Goal: Find specific page/section: Find specific page/section

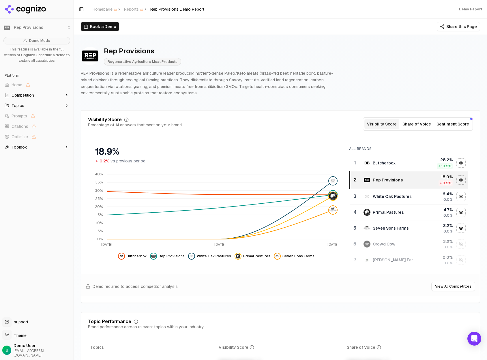
click at [380, 122] on button "Share of Voice" at bounding box center [416, 124] width 35 height 10
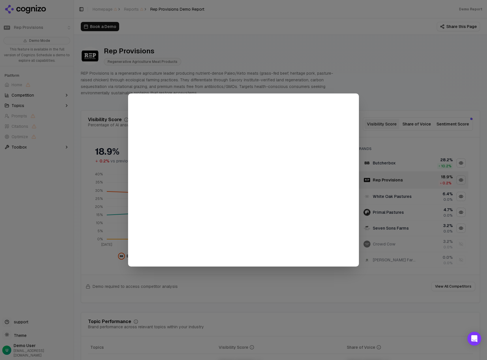
click at [380, 65] on div at bounding box center [243, 180] width 487 height 360
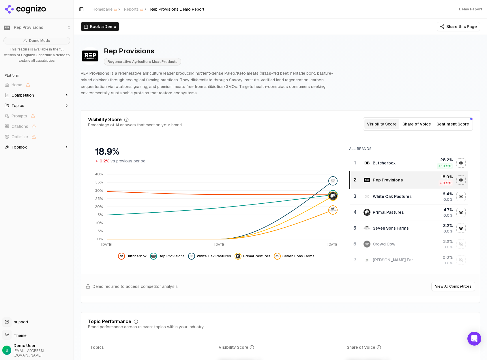
click at [380, 124] on button "Sentiment Score" at bounding box center [452, 124] width 37 height 10
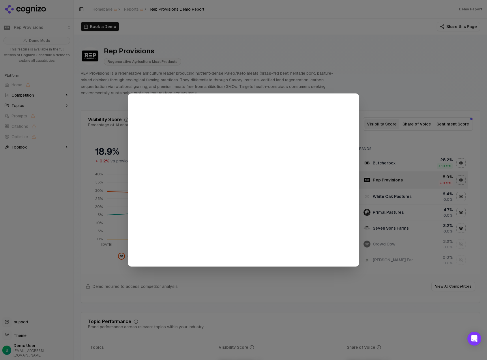
click at [297, 65] on div at bounding box center [243, 180] width 487 height 360
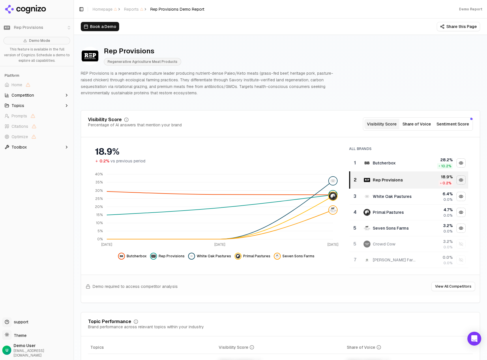
click at [295, 77] on p "REP Provisions is a regenerative agriculture leader producing nutrient-dense Pa…" at bounding box center [210, 83] width 258 height 26
